Goal: Information Seeking & Learning: Understand process/instructions

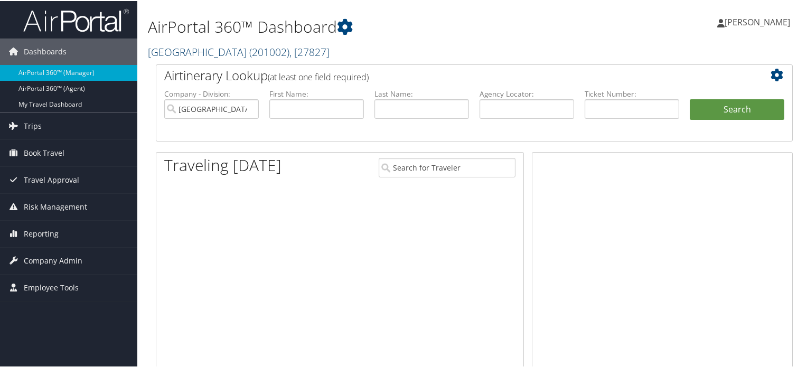
click at [199, 55] on link "[GEOGRAPHIC_DATA] ( 201002 ) , [ 27827 ]" at bounding box center [239, 51] width 182 height 14
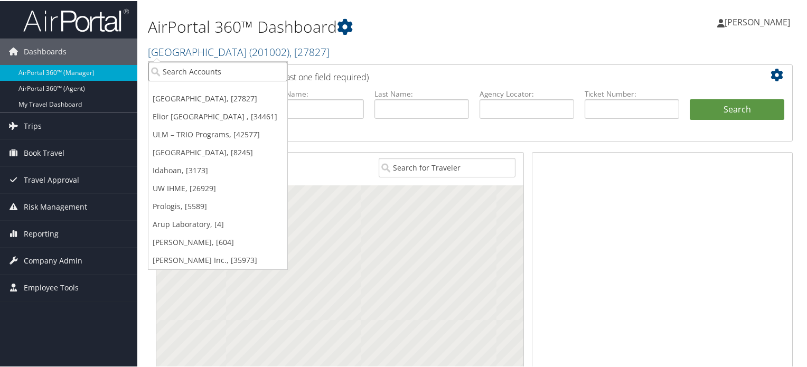
click at [211, 71] on input "search" at bounding box center [217, 71] width 139 height 20
paste input "005709"
type input "005709"
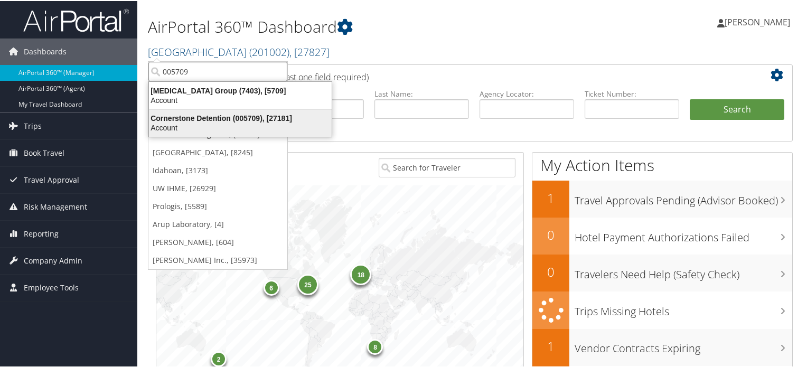
click at [189, 124] on div "Account" at bounding box center [241, 127] width 196 height 10
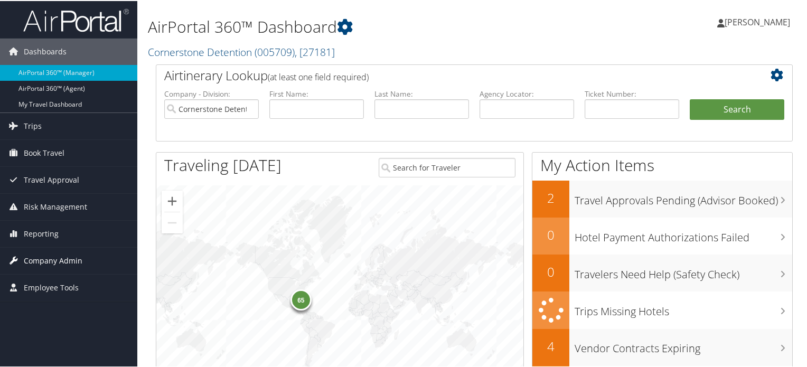
click at [61, 261] on span "Company Admin" at bounding box center [53, 260] width 59 height 26
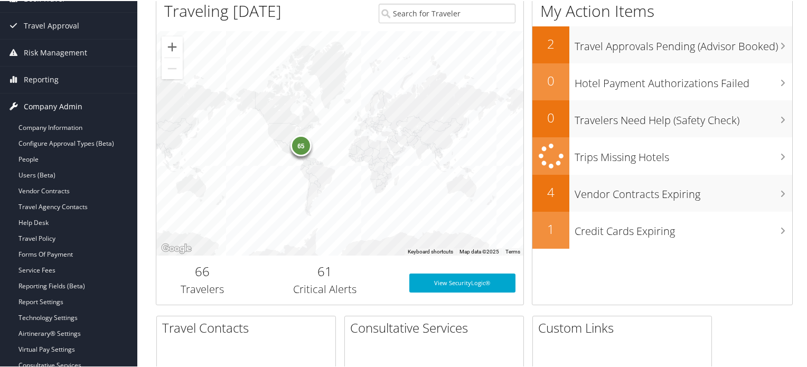
scroll to position [156, 0]
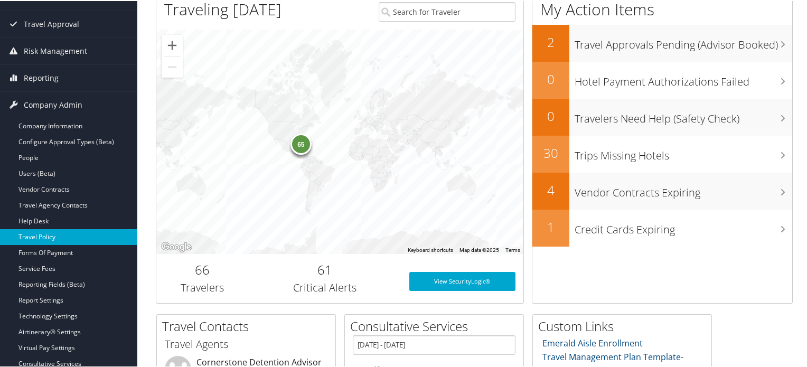
click at [45, 236] on link "Travel Policy" at bounding box center [68, 236] width 137 height 16
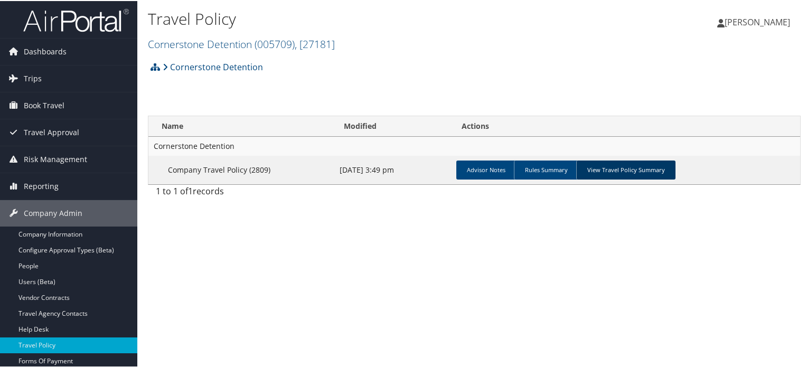
click at [602, 170] on link "View Travel Policy Summary" at bounding box center [626, 169] width 99 height 19
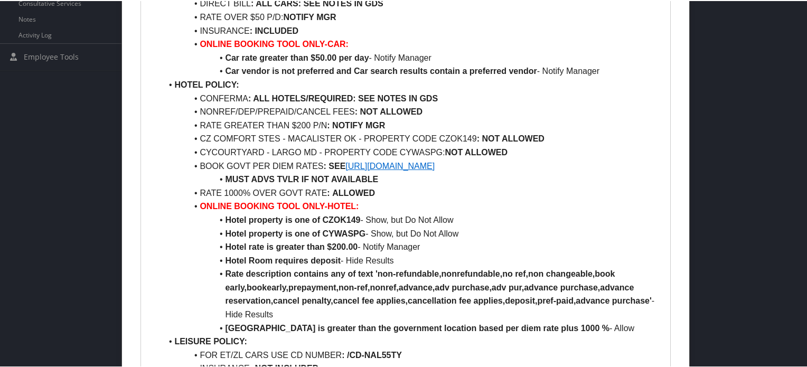
scroll to position [469, 0]
click at [435, 166] on link "https://www.gsa.gov/travel/plan-book/per-diem-rates" at bounding box center [390, 164] width 89 height 9
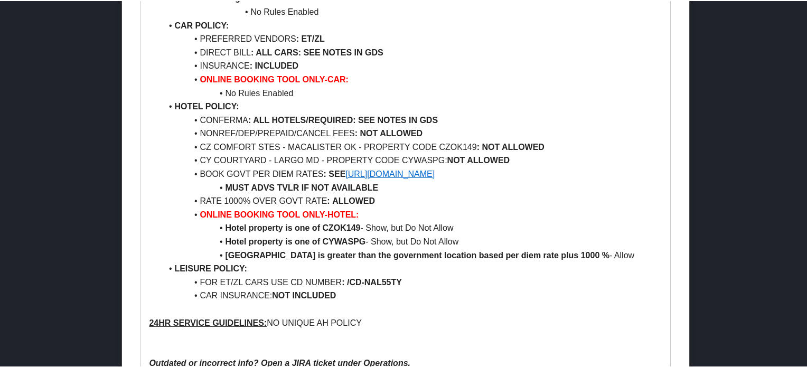
scroll to position [1042, 0]
